Goal: Information Seeking & Learning: Learn about a topic

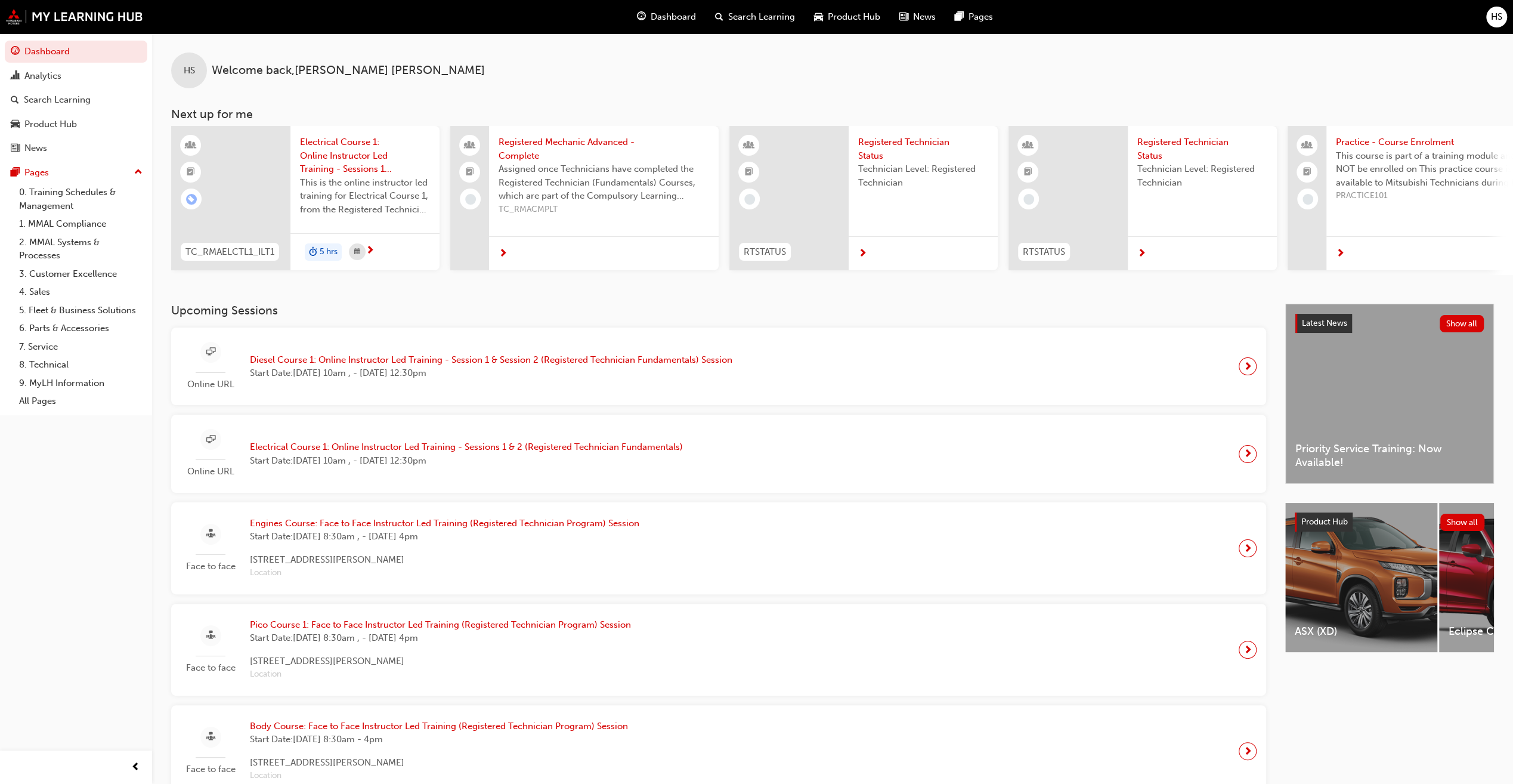
click at [303, 361] on span "Diesel Course 1: Online Instructor Led Training - Session 1 & Session 2 (Regist…" at bounding box center [491, 360] width 483 height 14
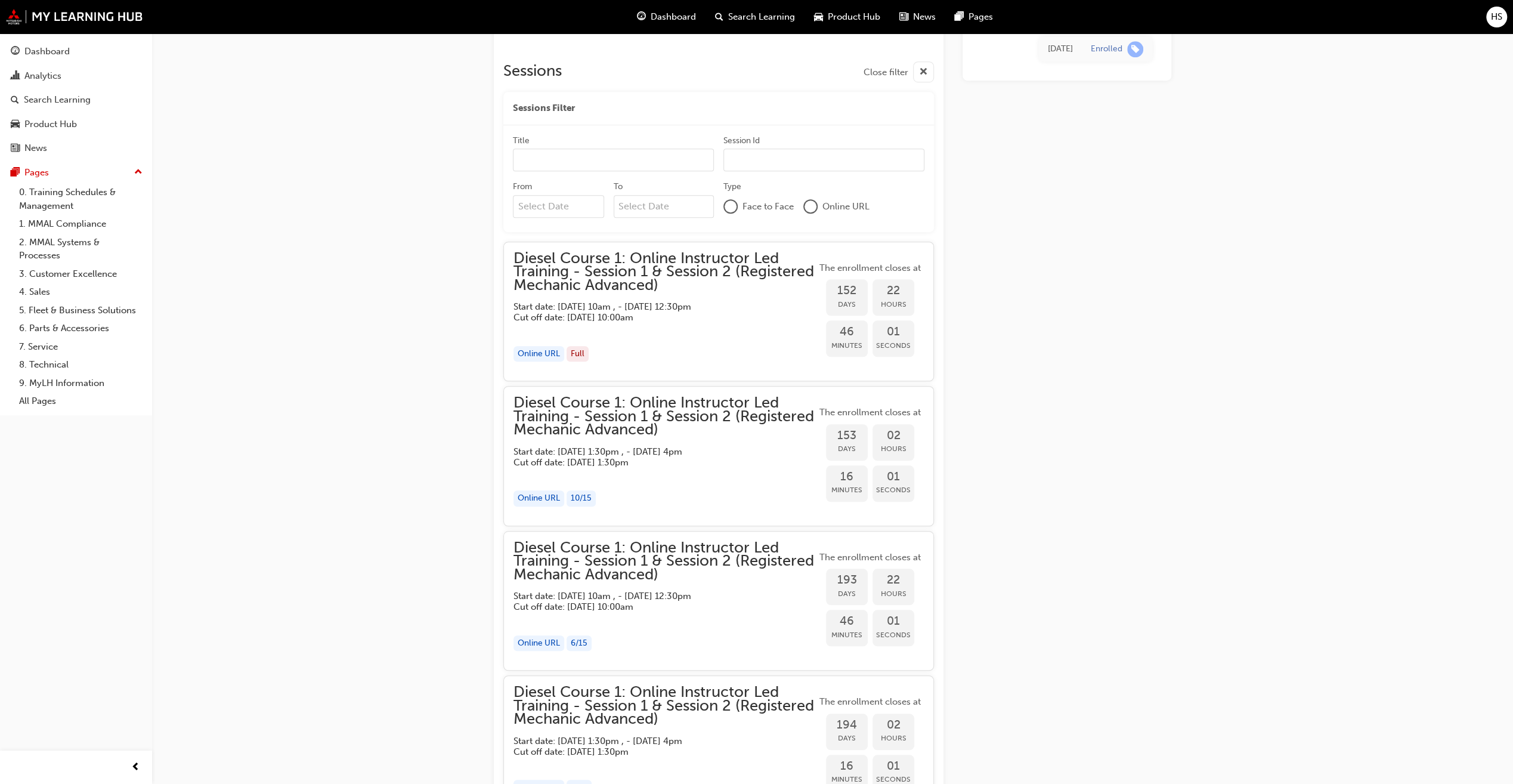
scroll to position [835, 0]
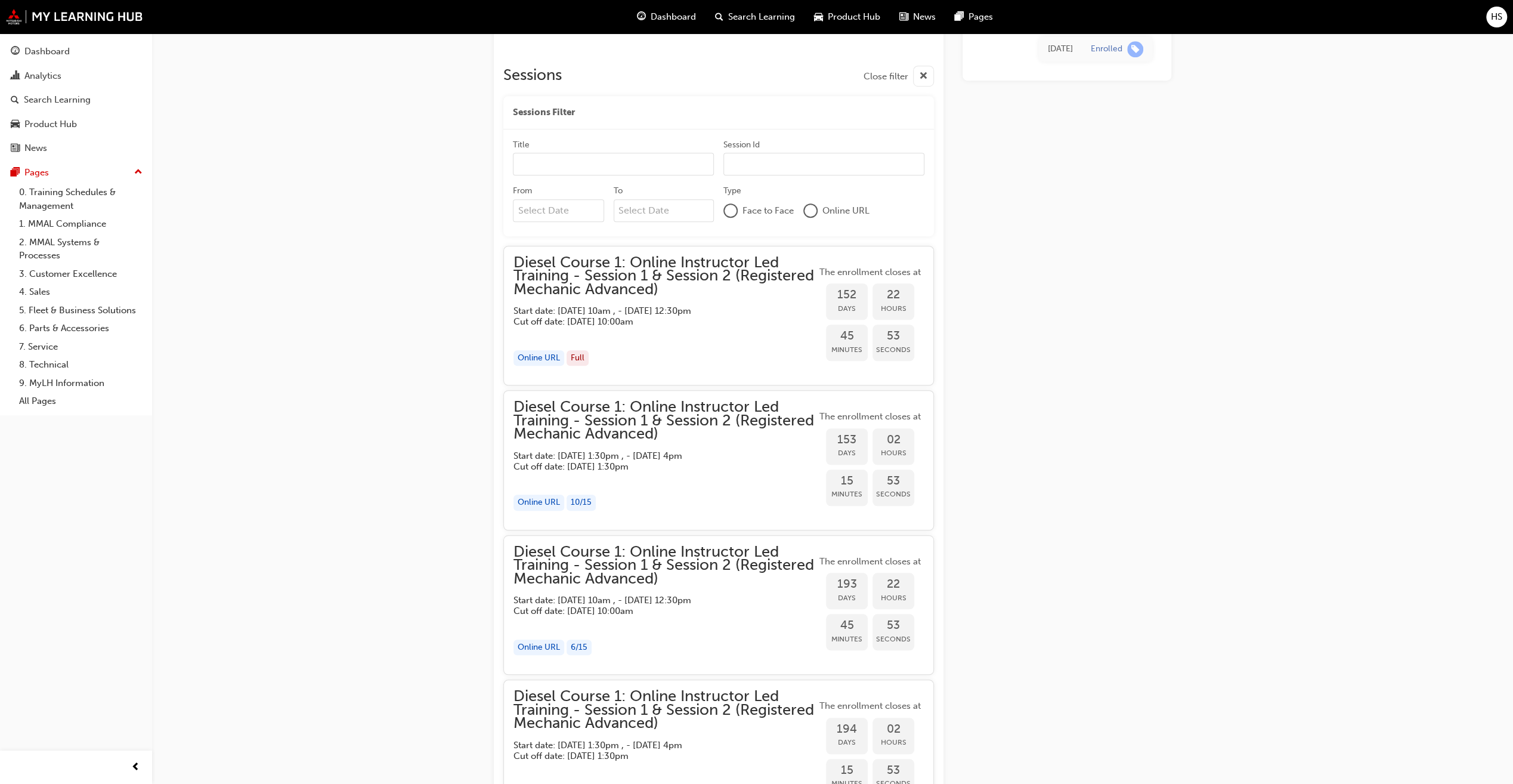
click at [539, 358] on div "Online URL" at bounding box center [539, 358] width 51 height 16
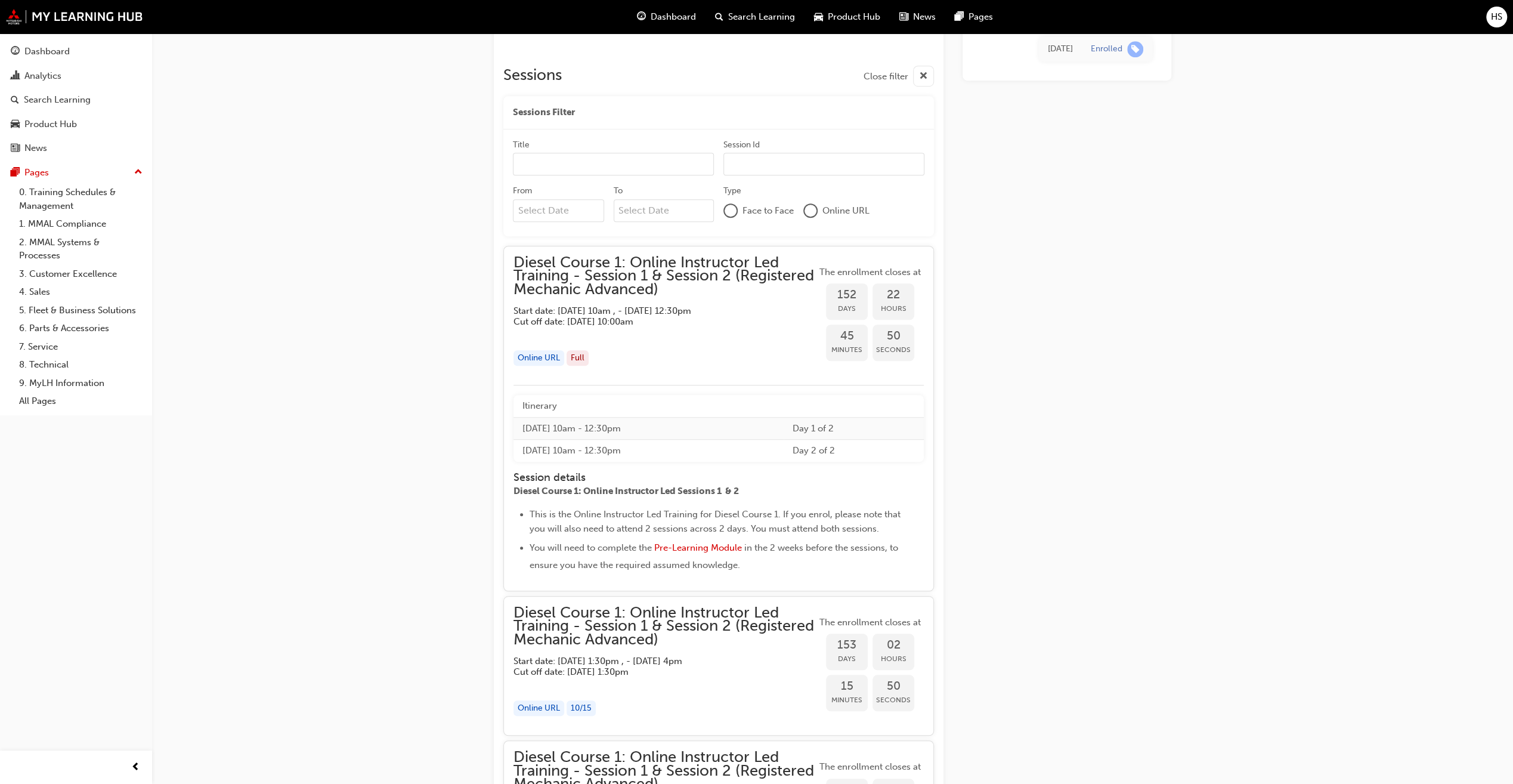
click at [579, 354] on div "Full" at bounding box center [577, 358] width 22 height 16
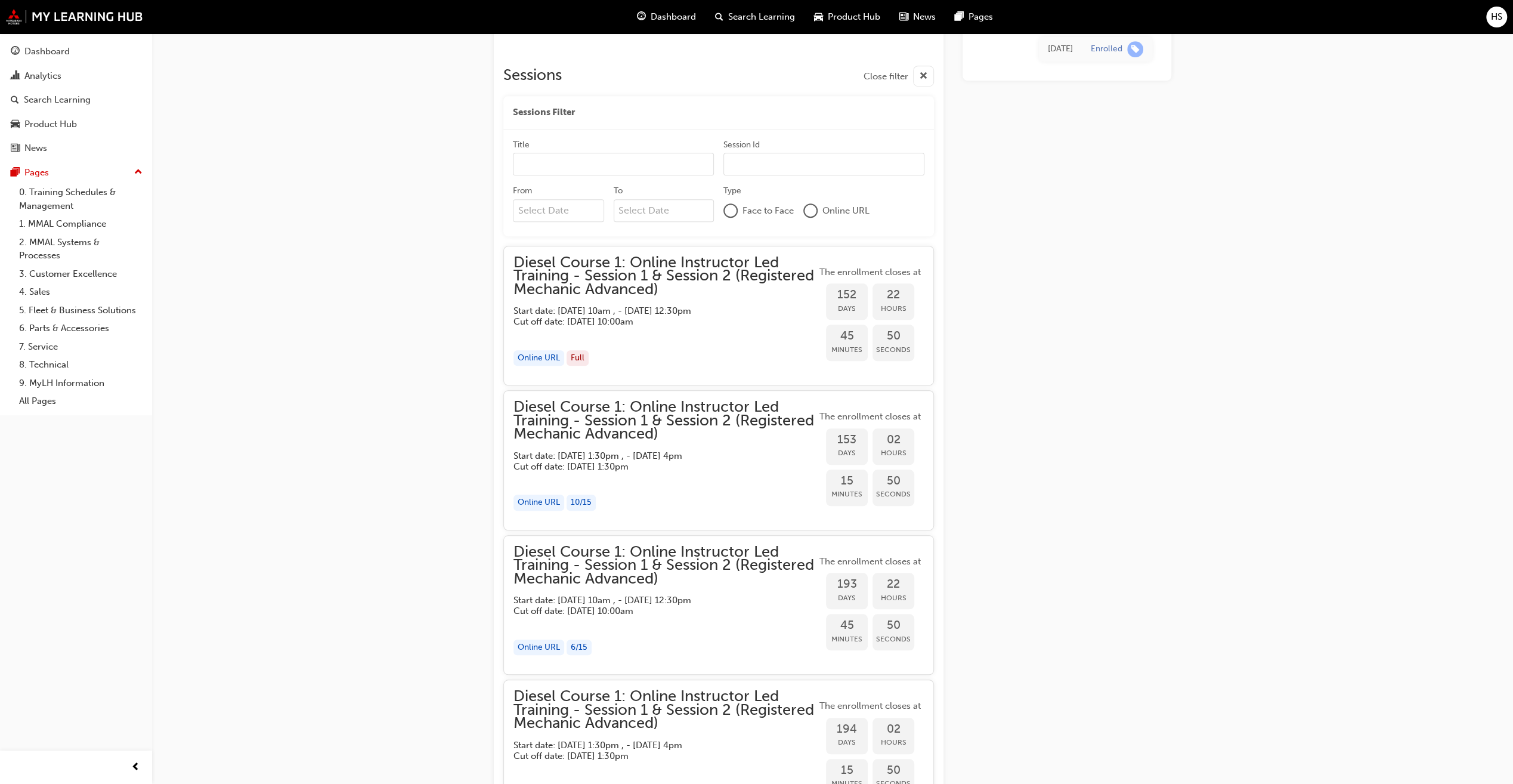
click at [579, 354] on div "Full" at bounding box center [577, 358] width 22 height 16
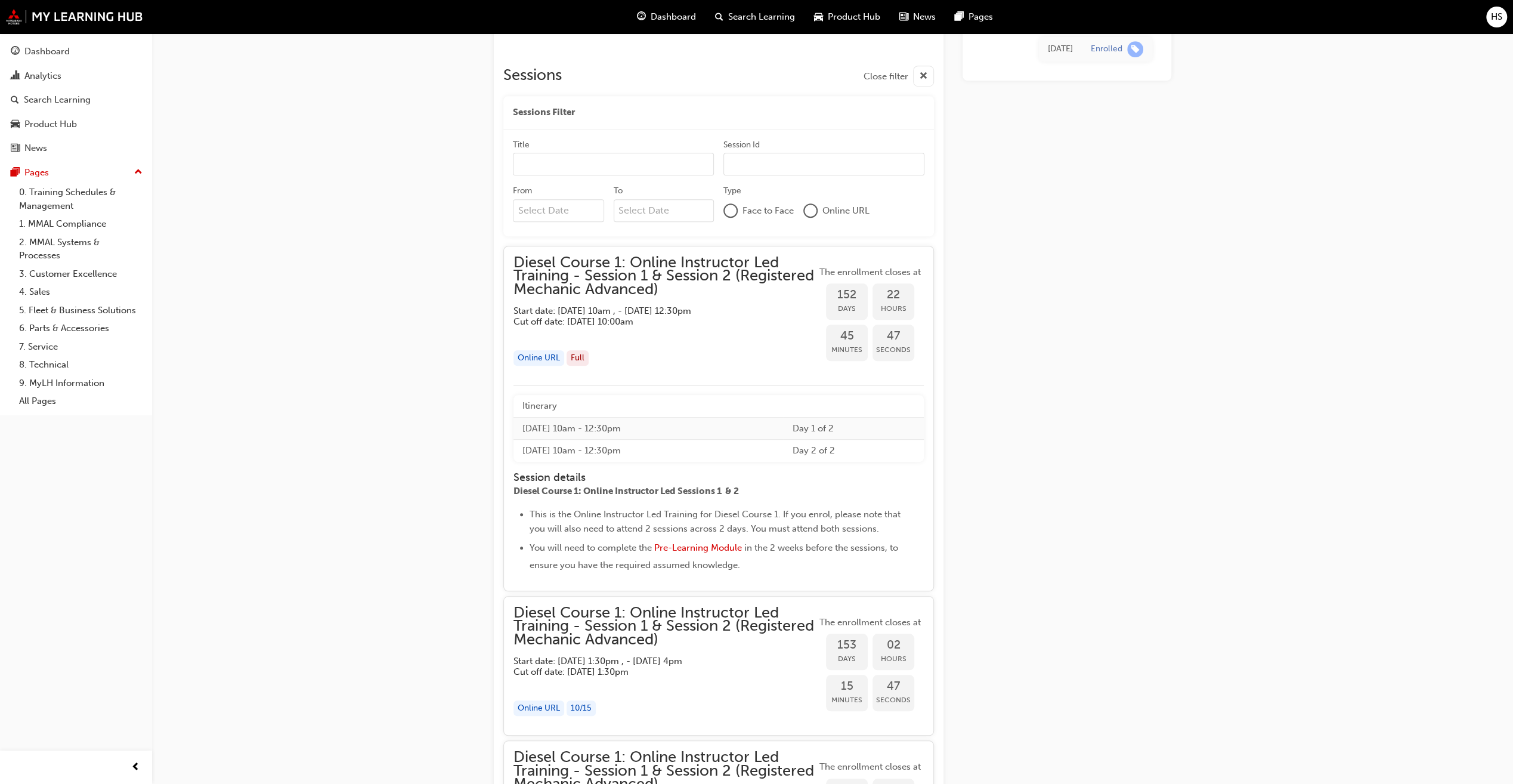
click at [580, 447] on td "Wed 28 Jan 2026 10am - 12:30pm" at bounding box center [649, 450] width 270 height 22
click at [571, 421] on td "Tue 27 Jan 2026 10am - 12:30pm" at bounding box center [649, 428] width 270 height 23
click at [546, 407] on th "Itinerary" at bounding box center [649, 405] width 270 height 22
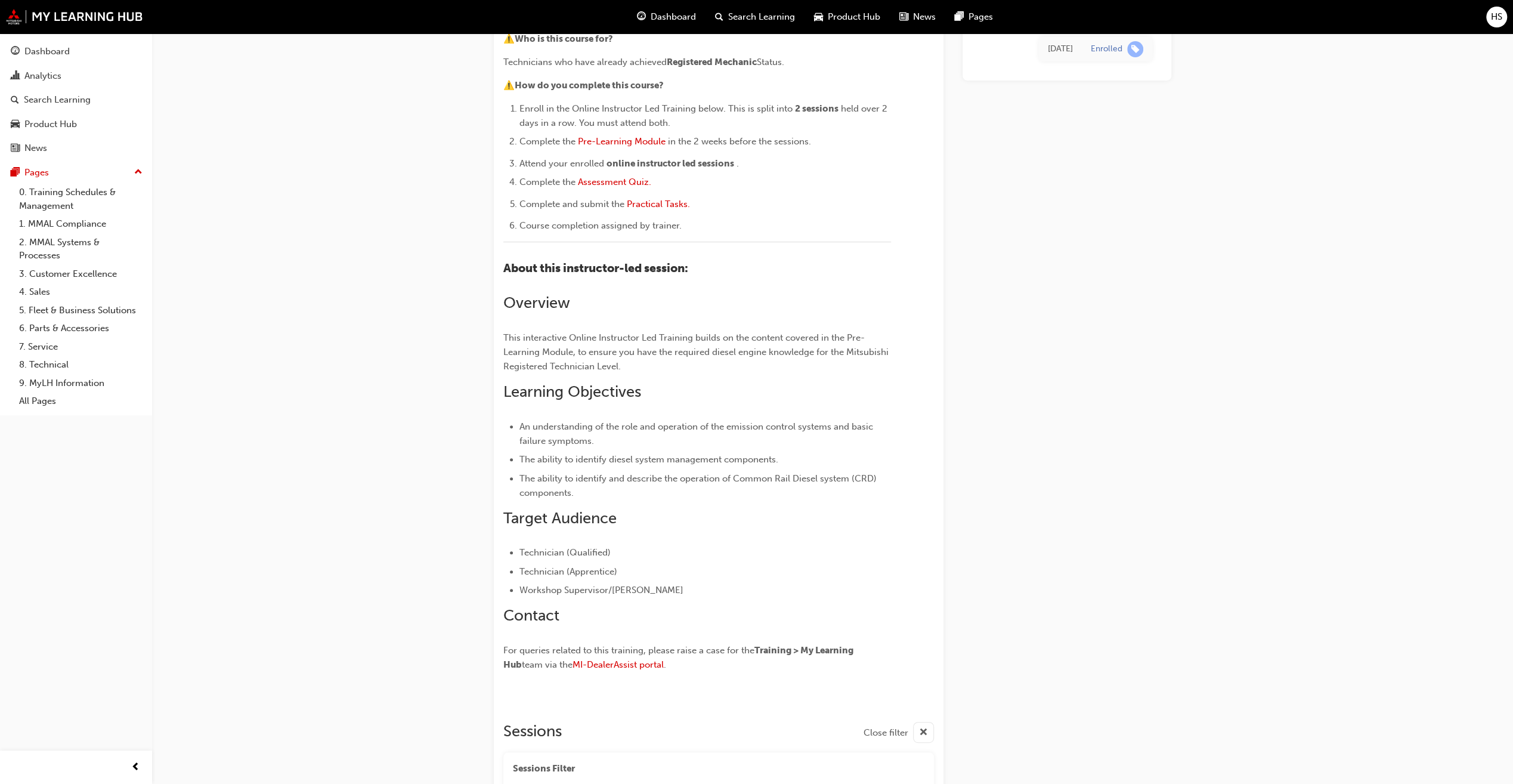
scroll to position [0, 0]
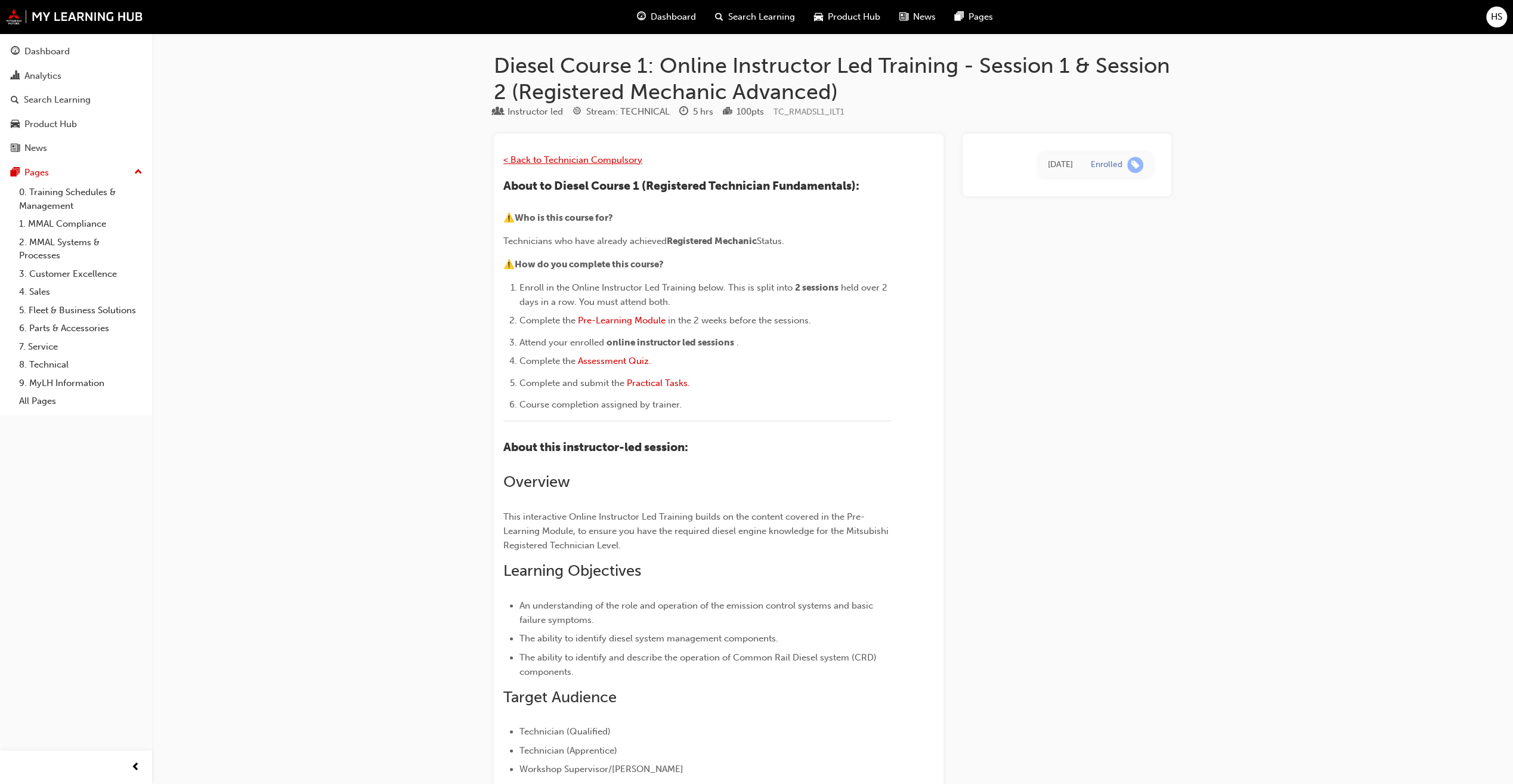
click at [556, 158] on span "< Back to Technician Compulsory" at bounding box center [572, 160] width 139 height 11
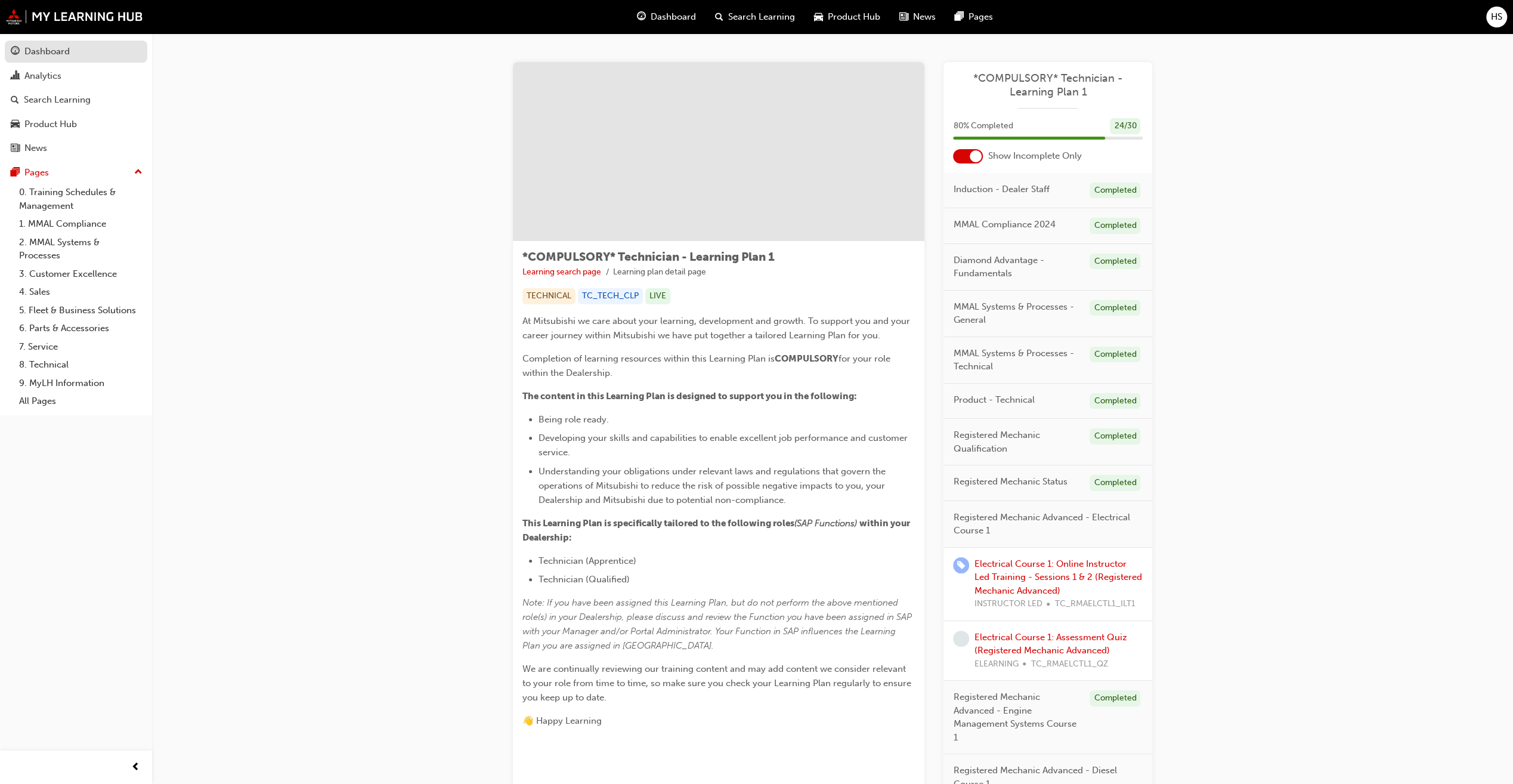
click at [48, 52] on div "Dashboard" at bounding box center [47, 52] width 45 height 14
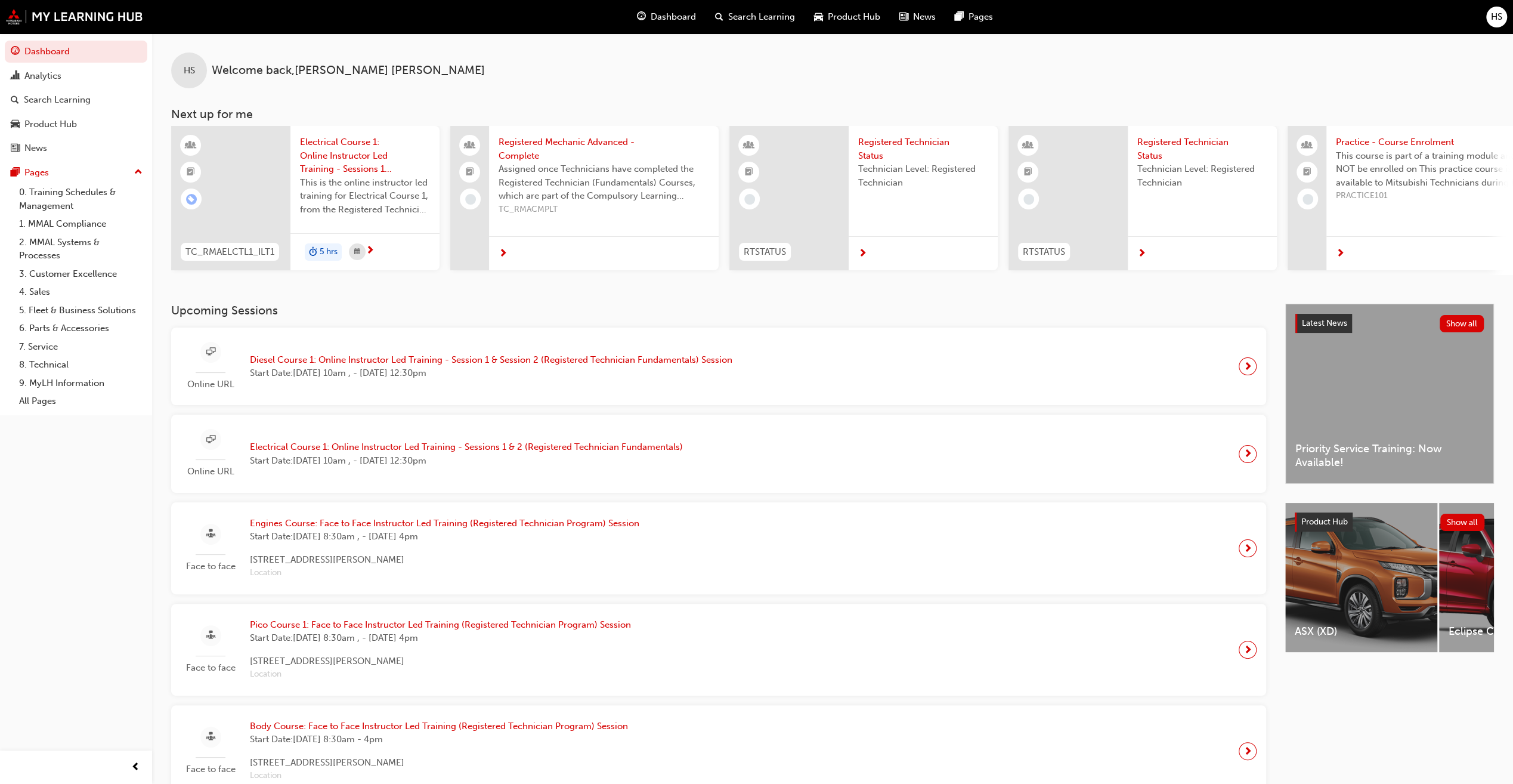
click at [206, 313] on h3 "Upcoming Sessions" at bounding box center [719, 311] width 1096 height 14
click at [206, 355] on span "sessionType_ONLINE_URL-icon" at bounding box center [211, 352] width 9 height 15
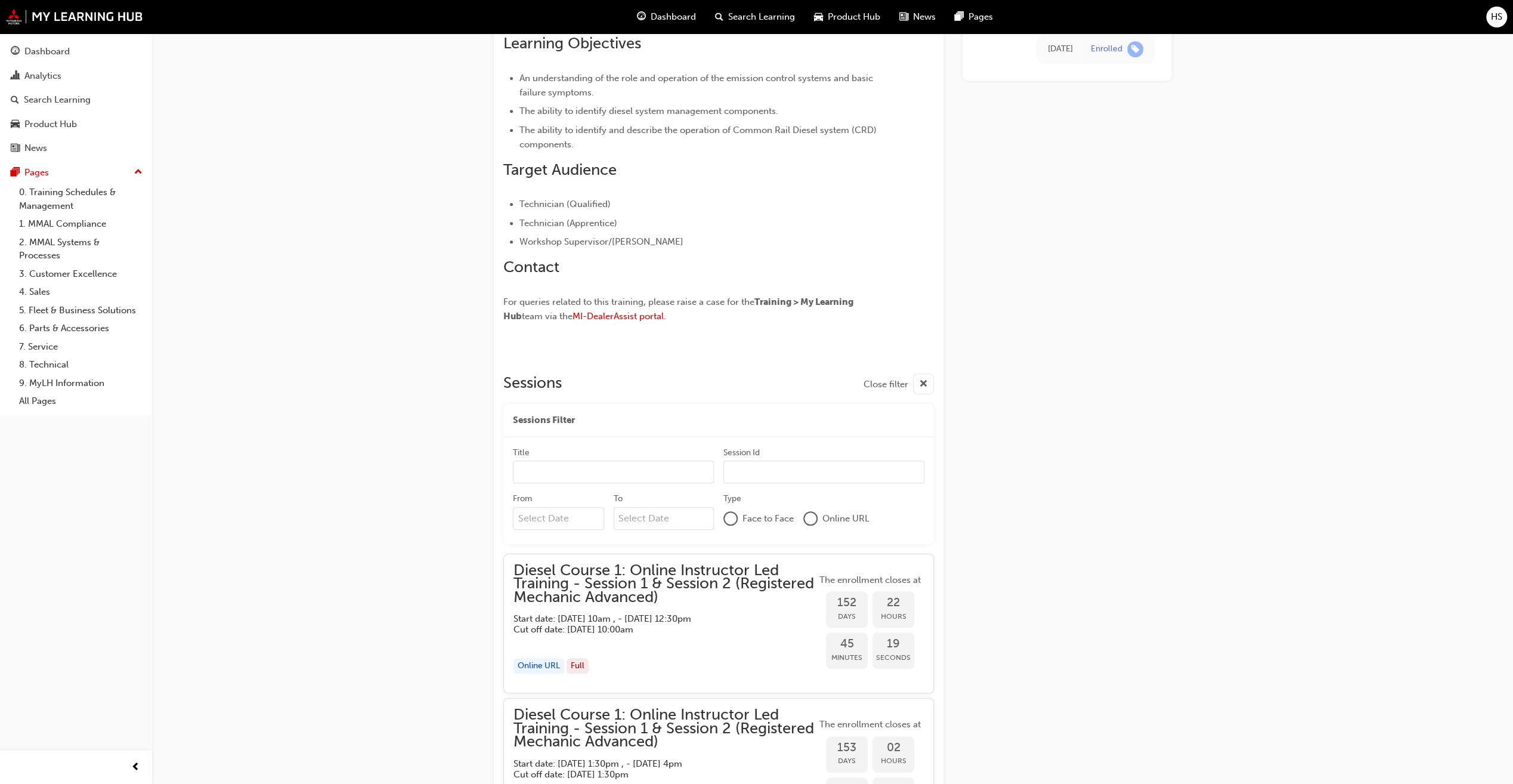
scroll to position [391, 0]
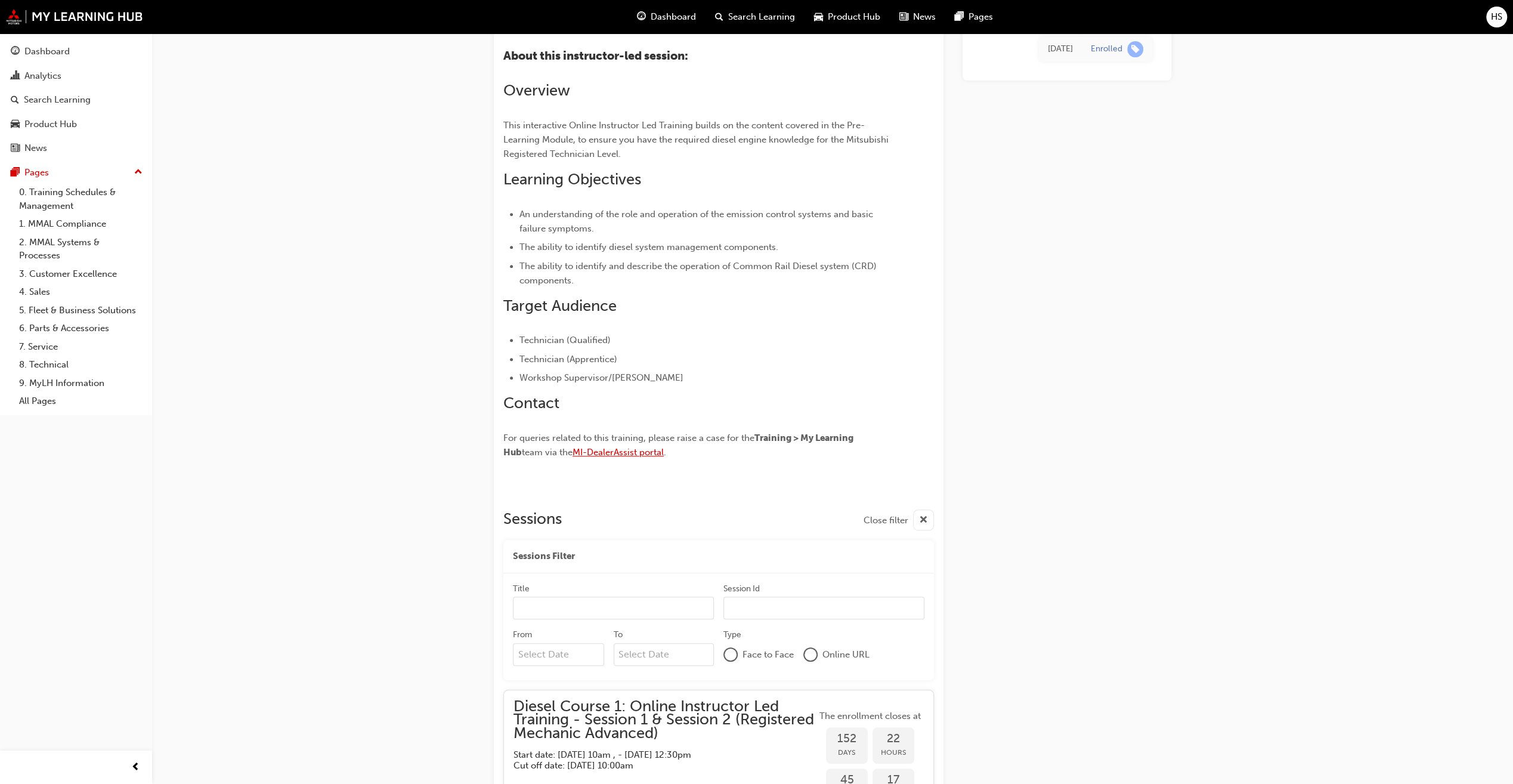
click at [608, 451] on span "MI-DealerAssist portal" at bounding box center [618, 452] width 91 height 11
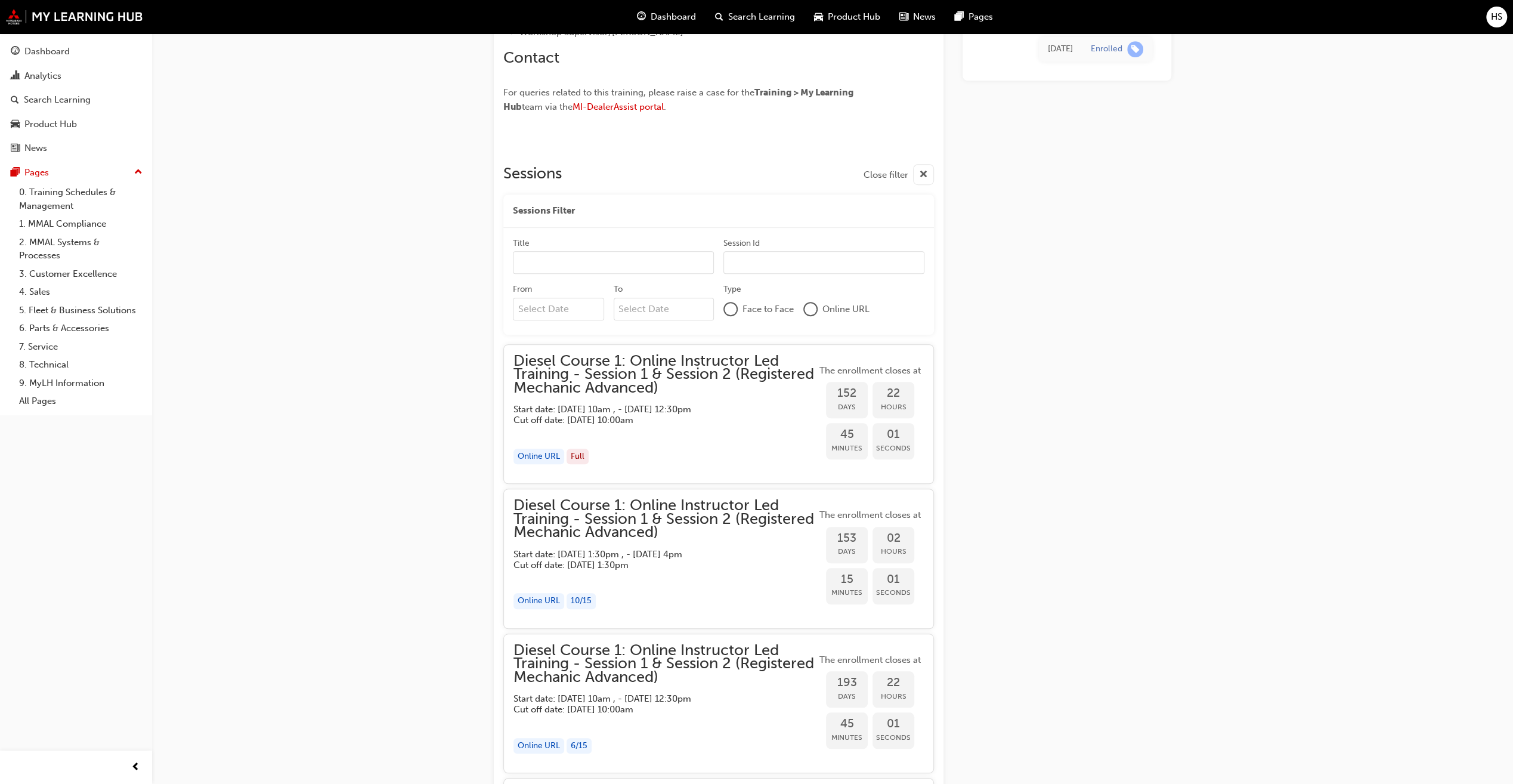
scroll to position [776, 0]
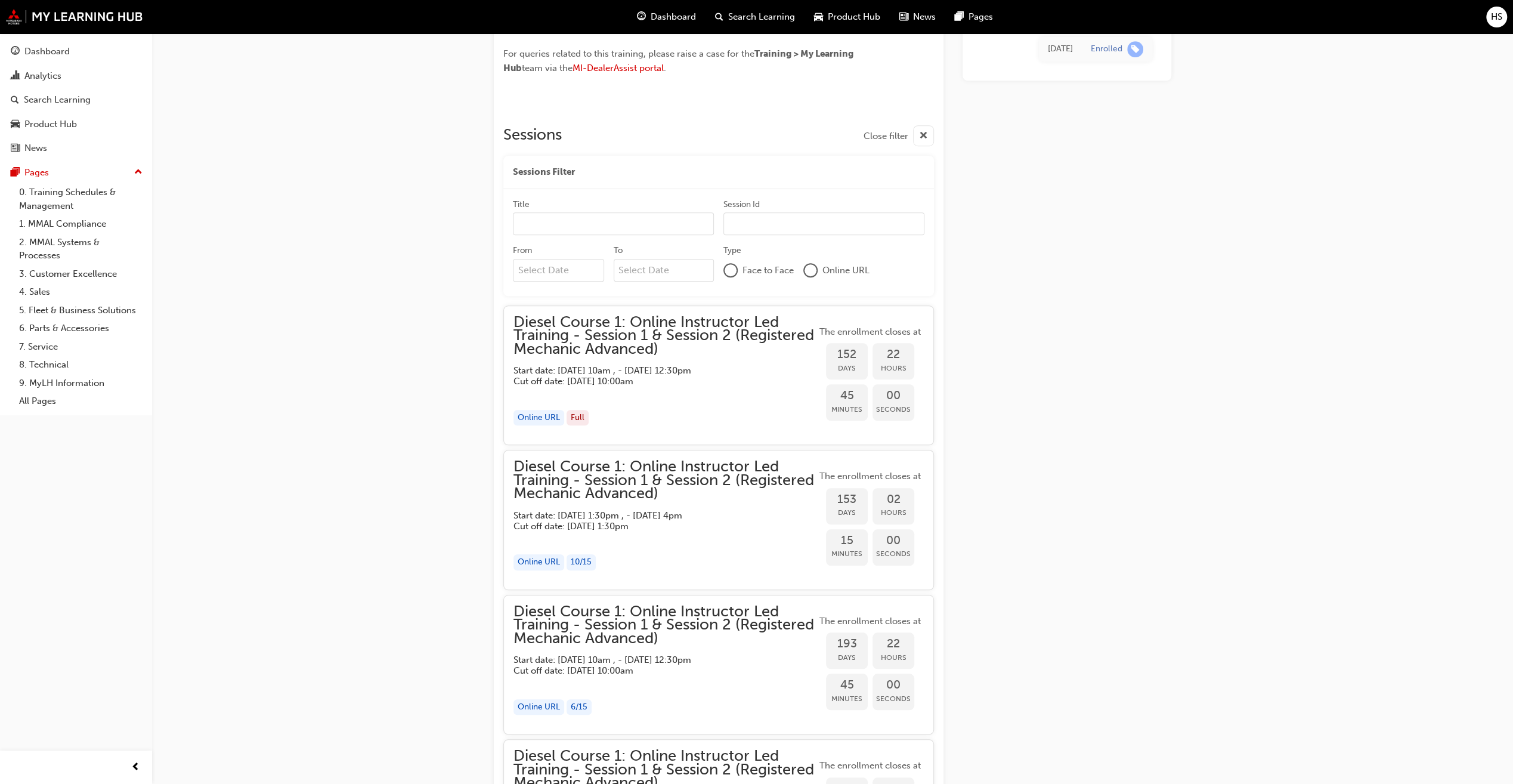
click at [928, 133] on div "button" at bounding box center [924, 136] width 21 height 21
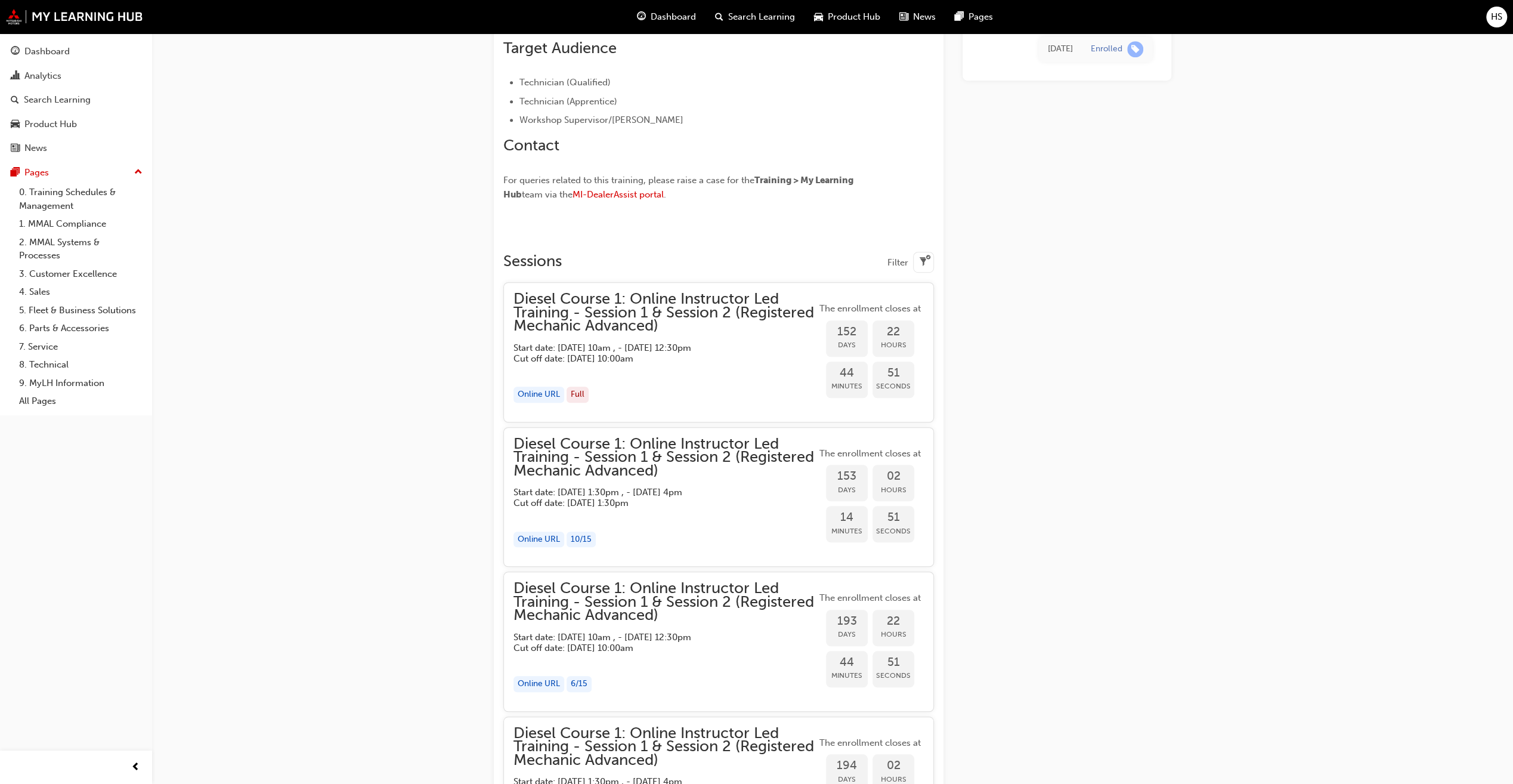
scroll to position [819, 0]
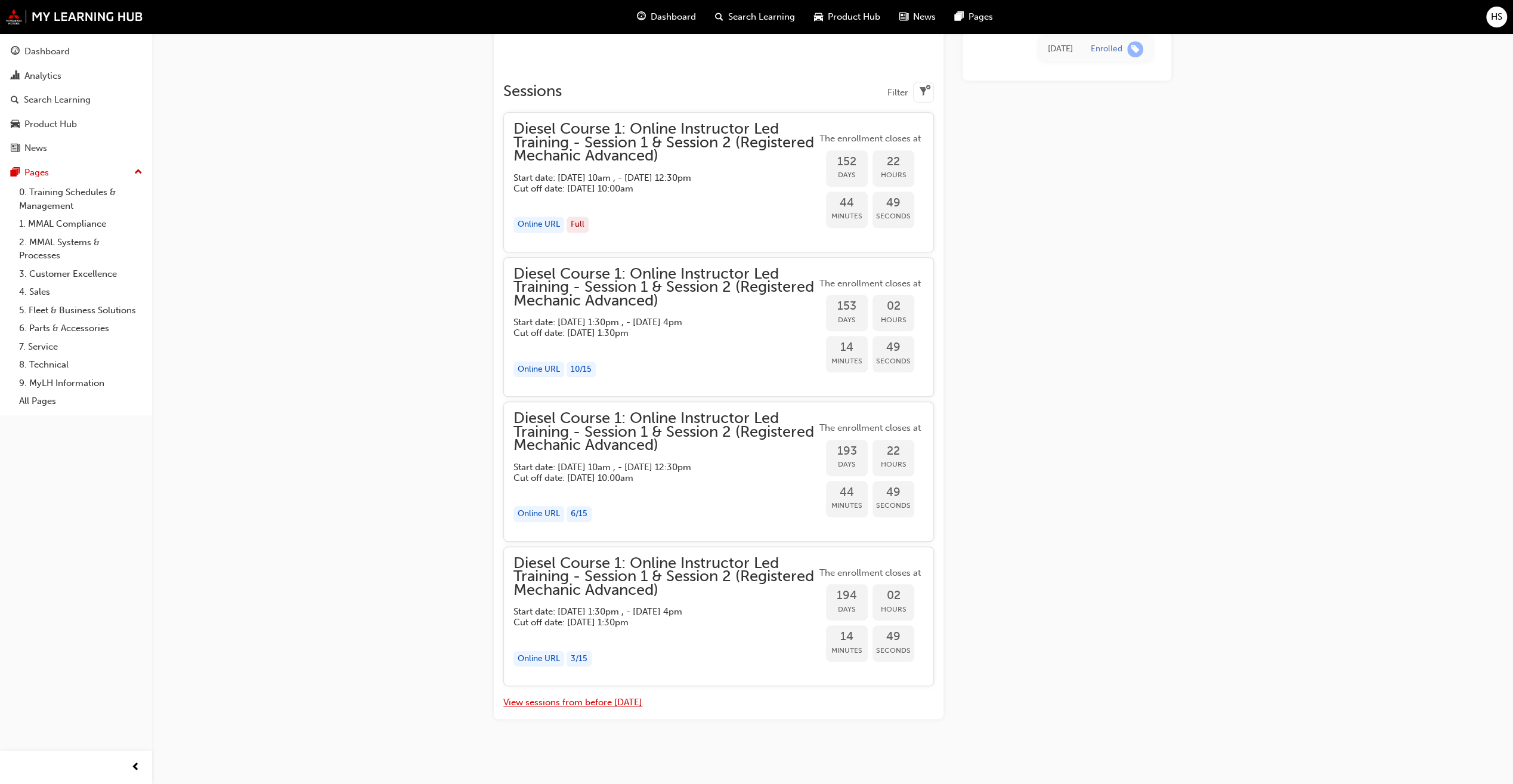
click at [599, 701] on button "View sessions from before [DATE]" at bounding box center [572, 702] width 139 height 14
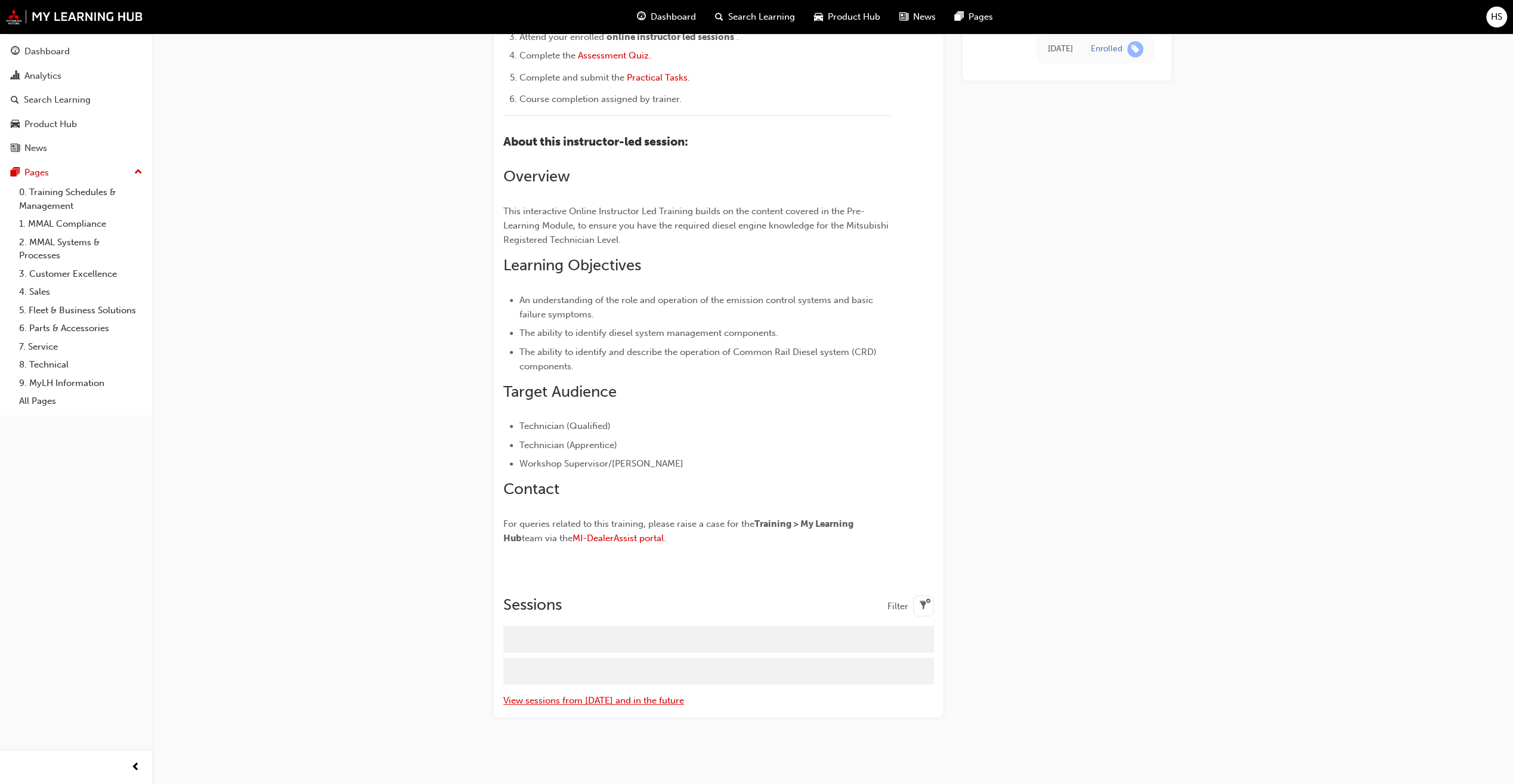
scroll to position [4982, 0]
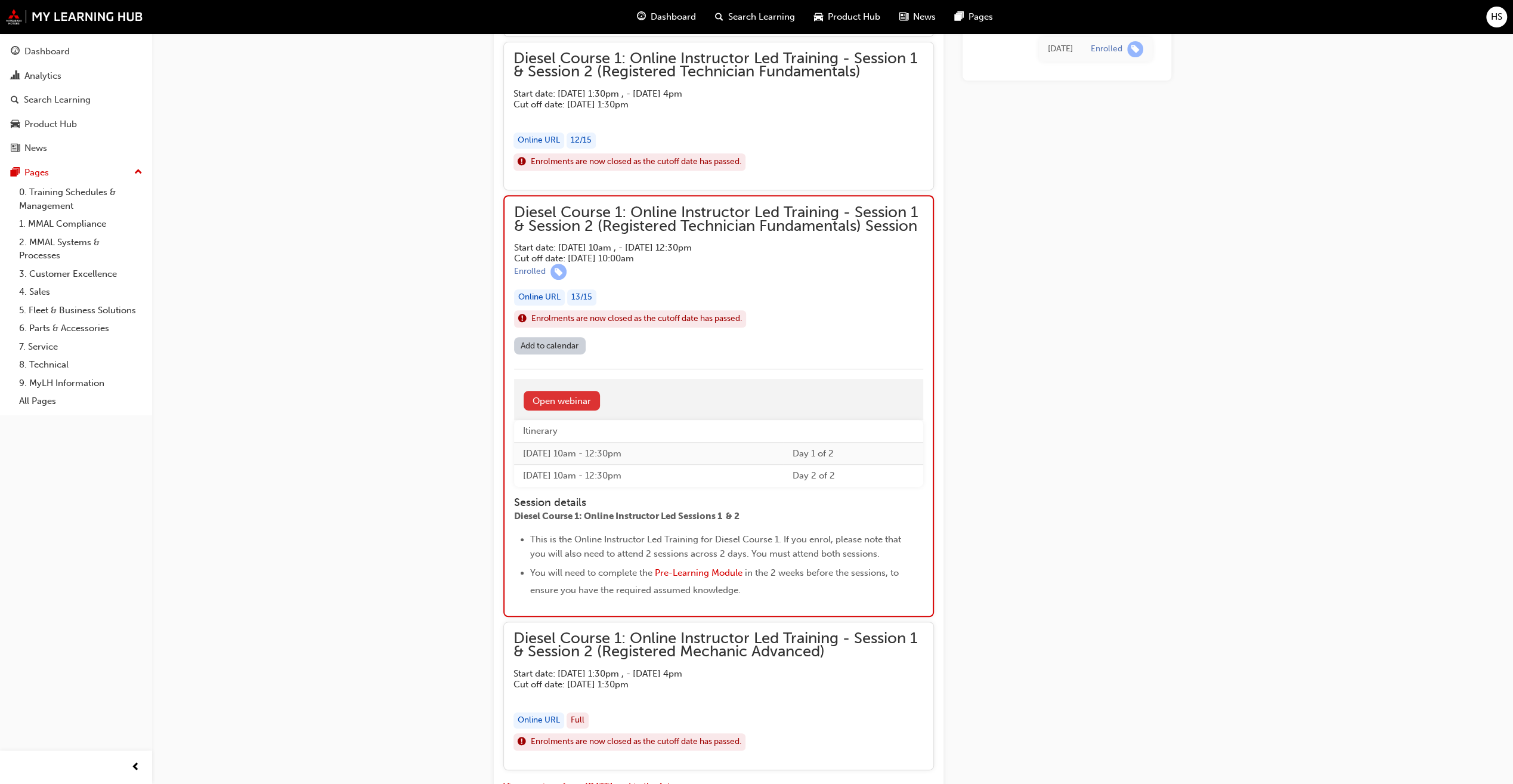
click at [583, 391] on link "Open webinar" at bounding box center [561, 401] width 77 height 20
